Goal: Task Accomplishment & Management: Manage account settings

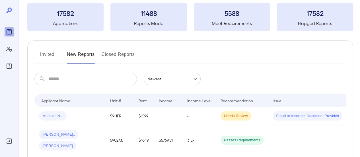
scroll to position [57, 0]
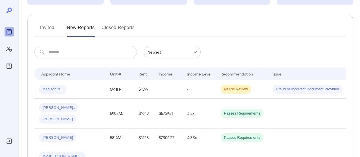
click at [80, 92] on div "Madison N..." at bounding box center [70, 88] width 62 height 9
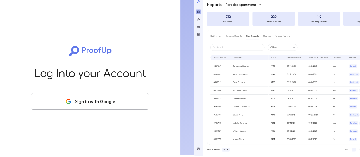
scroll to position [3, 0]
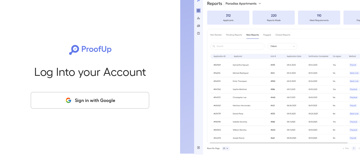
click at [110, 96] on button "Sign in with Google" at bounding box center [90, 100] width 118 height 17
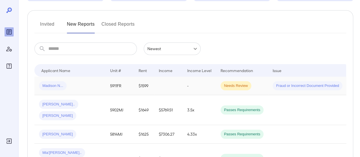
scroll to position [3, 0]
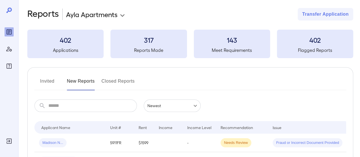
click at [51, 81] on button "Invited" at bounding box center [47, 84] width 26 height 14
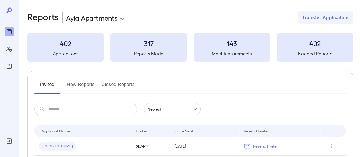
click at [75, 87] on button "New Reports" at bounding box center [81, 87] width 28 height 14
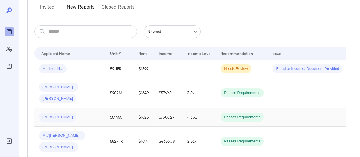
scroll to position [85, 0]
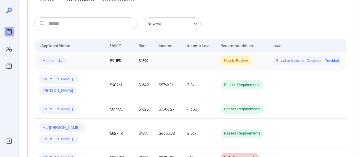
click at [95, 65] on td "Madison N..." at bounding box center [69, 60] width 71 height 18
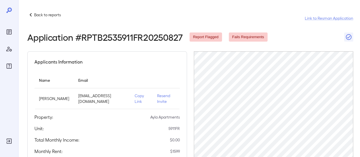
click at [165, 98] on p "Resend Invite" at bounding box center [166, 98] width 18 height 11
click at [164, 100] on p "Resend Invite" at bounding box center [166, 98] width 18 height 11
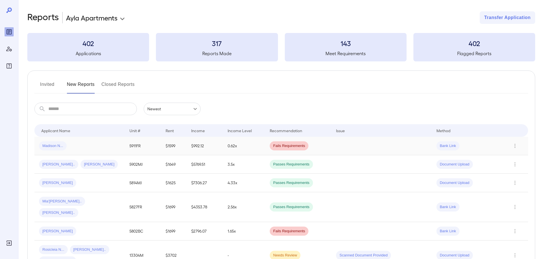
click at [92, 144] on div "Madison N..." at bounding box center [79, 145] width 81 height 9
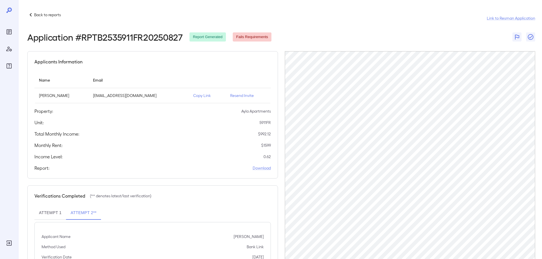
click at [252, 97] on p "Resend Invite" at bounding box center [248, 96] width 36 height 6
click at [209, 95] on p "Copy Link" at bounding box center [207, 96] width 28 height 6
